Goal: Information Seeking & Learning: Find contact information

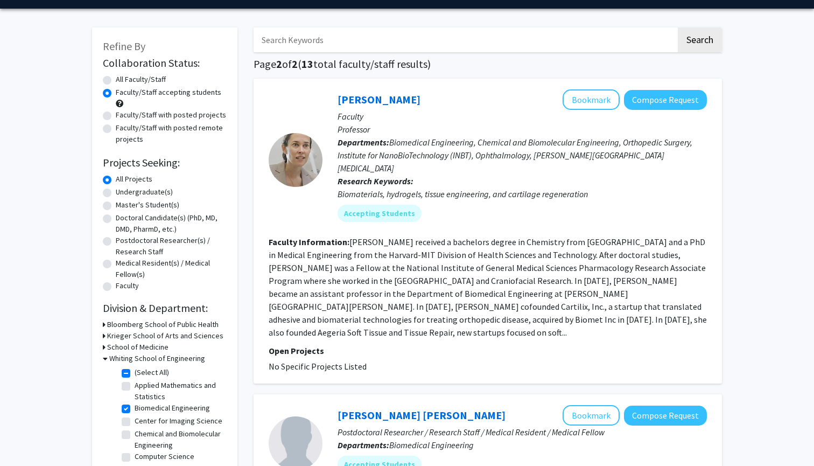
scroll to position [25, 0]
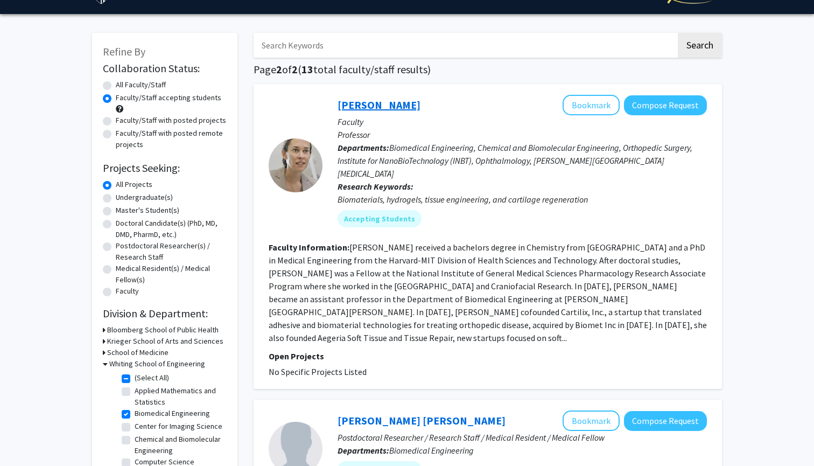
click at [375, 103] on link "[PERSON_NAME]" at bounding box center [378, 104] width 83 height 13
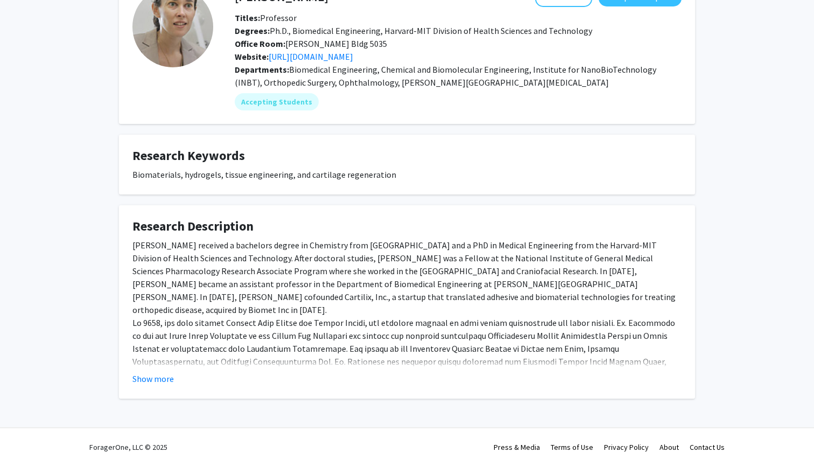
scroll to position [74, 0]
click at [162, 381] on button "Show more" at bounding box center [152, 378] width 41 height 13
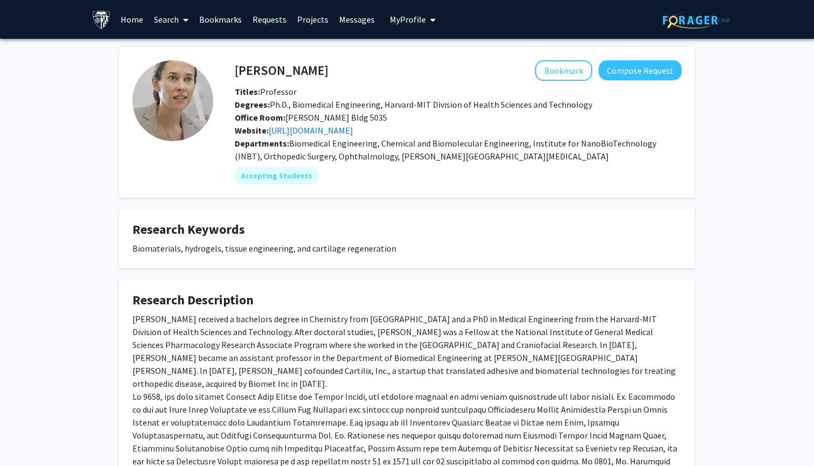
scroll to position [0, 0]
click at [328, 135] on link "[URL][DOMAIN_NAME]" at bounding box center [311, 130] width 84 height 11
drag, startPoint x: 332, startPoint y: 72, endPoint x: 235, endPoint y: 72, distance: 97.4
click at [235, 72] on div "[PERSON_NAME] Bookmark Compose Request" at bounding box center [458, 70] width 463 height 20
copy div "[PERSON_NAME]"
